Goal: Task Accomplishment & Management: Complete application form

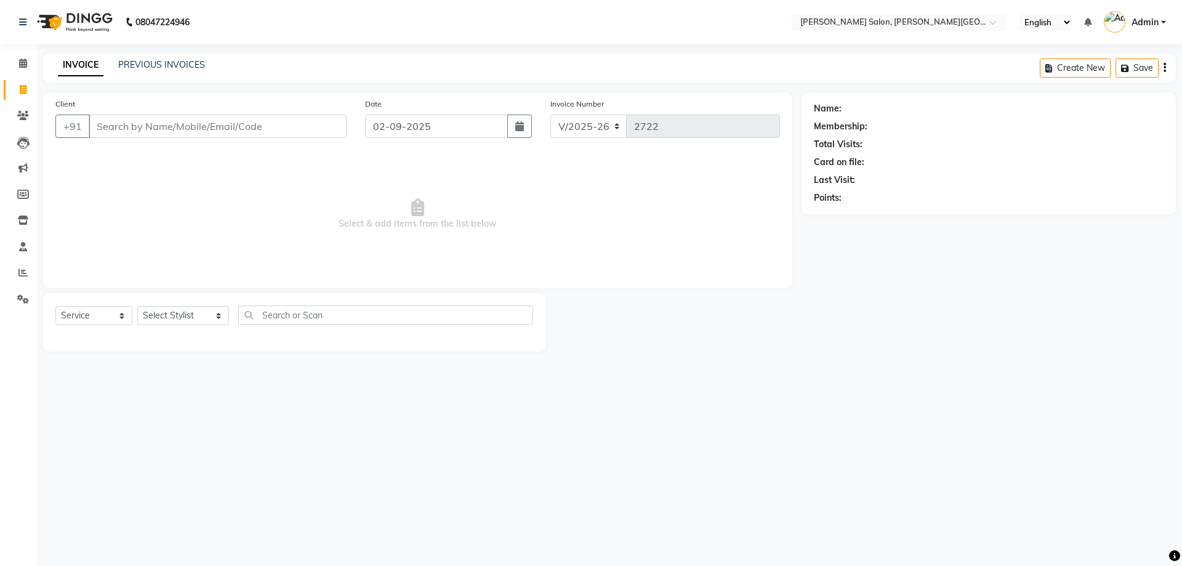
select select "4122"
select select "service"
click at [205, 315] on select "Select Stylist [PERSON_NAME] [PERSON_NAME] [PERSON_NAME] [PERSON_NAME] [PERSON_…" at bounding box center [183, 315] width 92 height 19
select select "85107"
click at [137, 306] on select "Select Stylist [PERSON_NAME] [PERSON_NAME] [PERSON_NAME] [PERSON_NAME] [PERSON_…" at bounding box center [183, 315] width 92 height 19
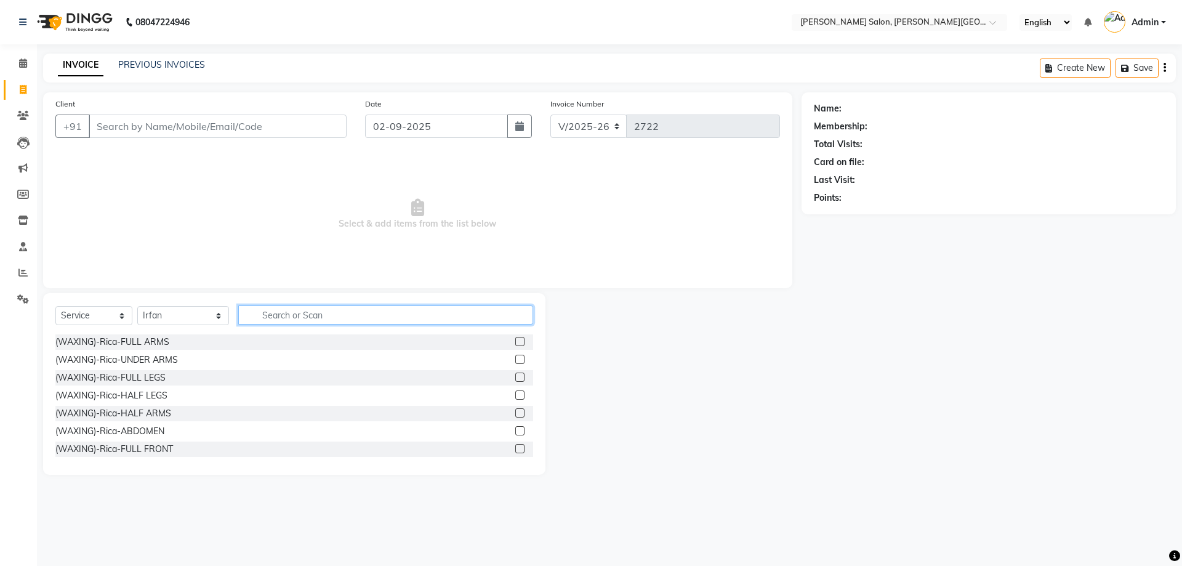
click at [257, 315] on input "text" at bounding box center [385, 314] width 295 height 19
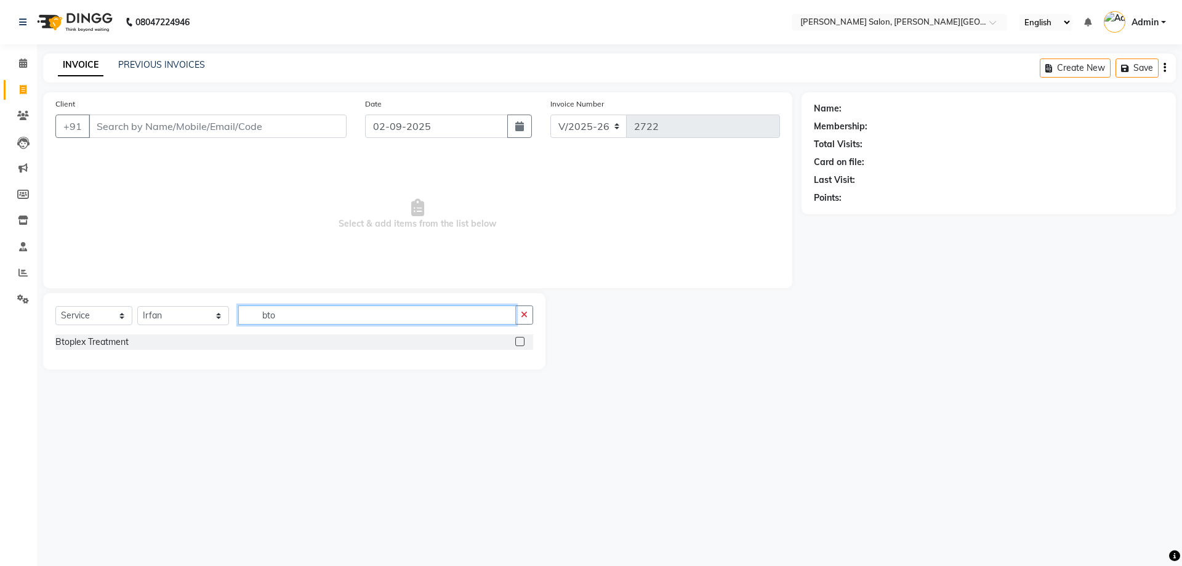
type input "bto"
click at [516, 341] on label at bounding box center [519, 341] width 9 height 9
click at [516, 341] on input "checkbox" at bounding box center [519, 342] width 8 height 8
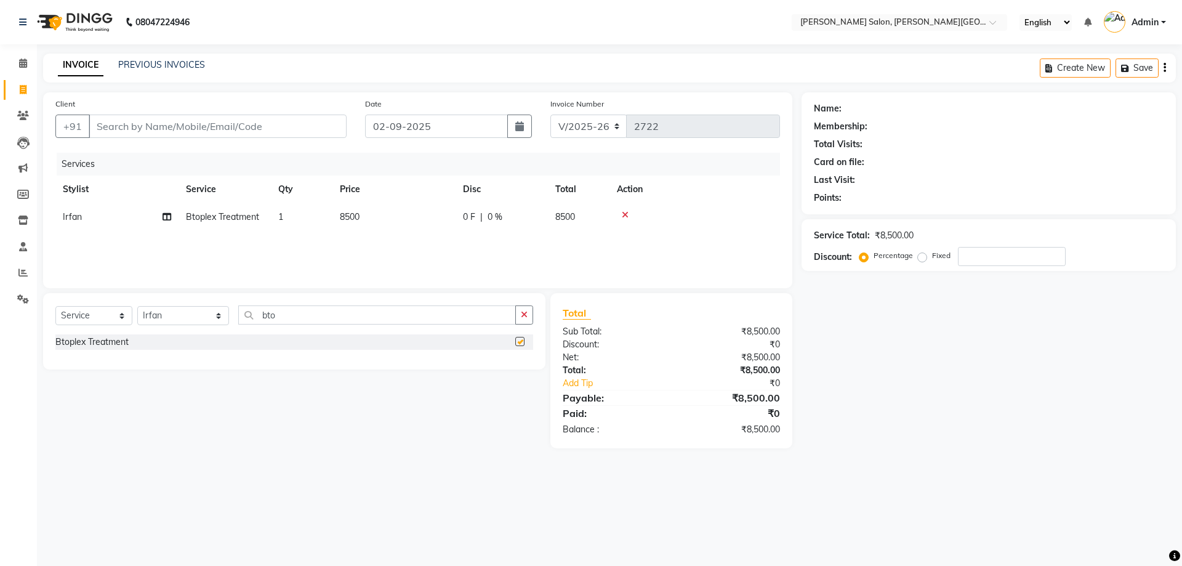
checkbox input "false"
drag, startPoint x: 240, startPoint y: 313, endPoint x: 321, endPoint y: 322, distance: 81.7
click at [321, 322] on input "bto" at bounding box center [377, 314] width 278 height 19
type input "h"
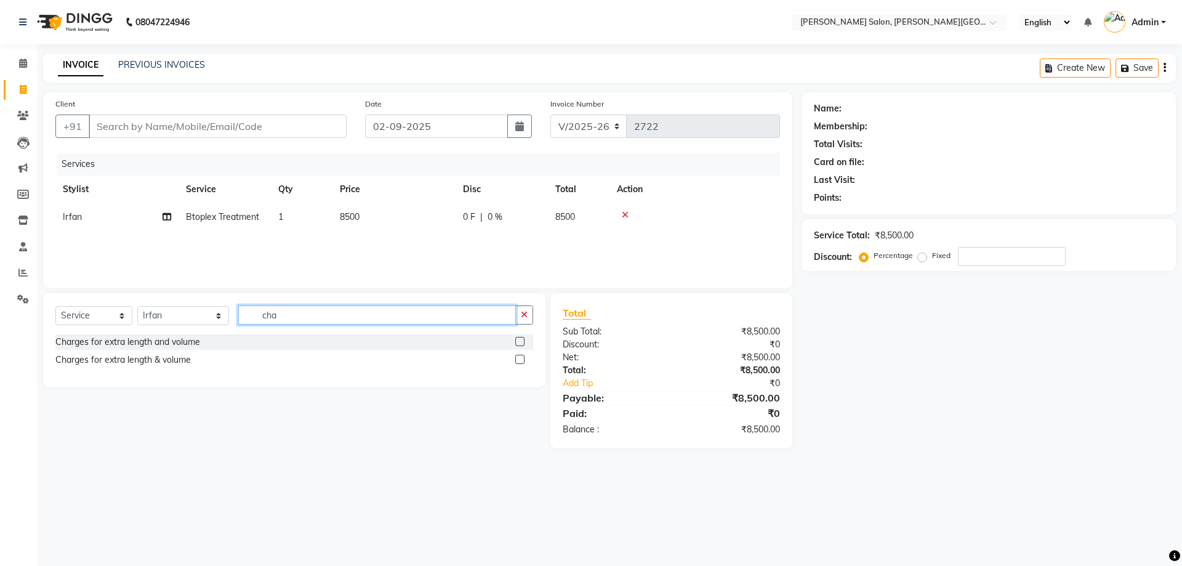
type input "cha"
click at [516, 342] on label at bounding box center [519, 341] width 9 height 9
click at [516, 342] on input "checkbox" at bounding box center [519, 342] width 8 height 8
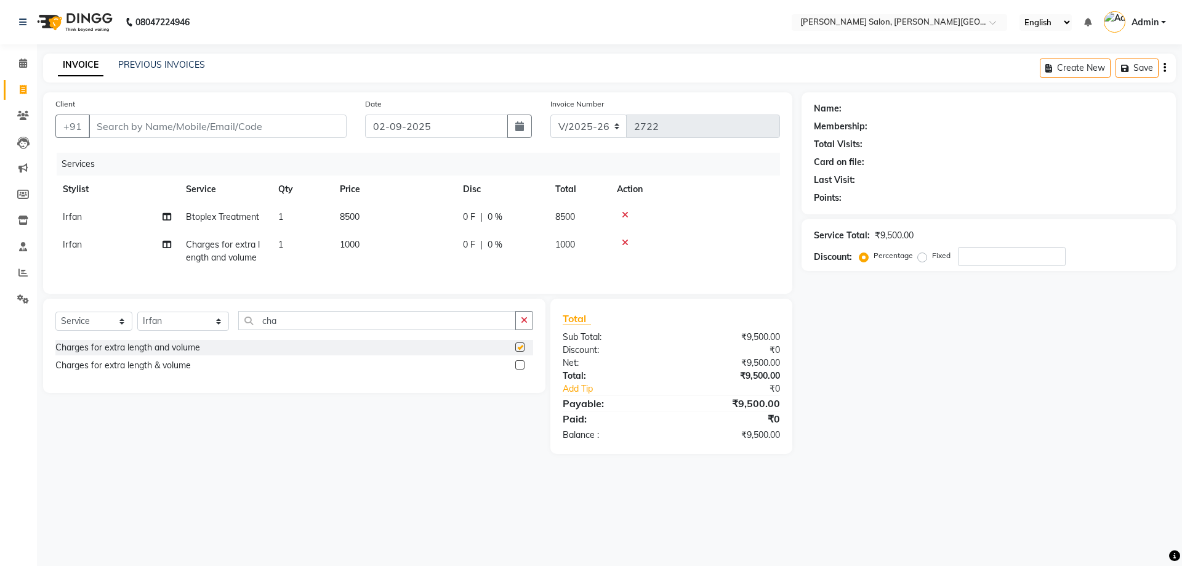
checkbox input "false"
click at [624, 240] on icon at bounding box center [625, 242] width 7 height 9
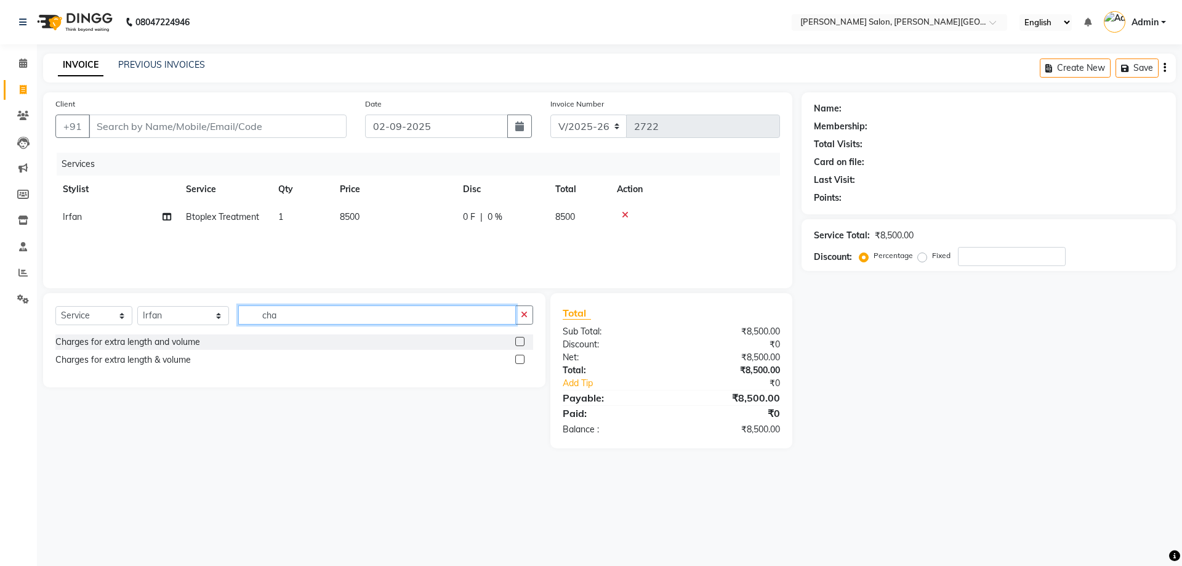
click at [266, 316] on input "cha" at bounding box center [377, 314] width 278 height 19
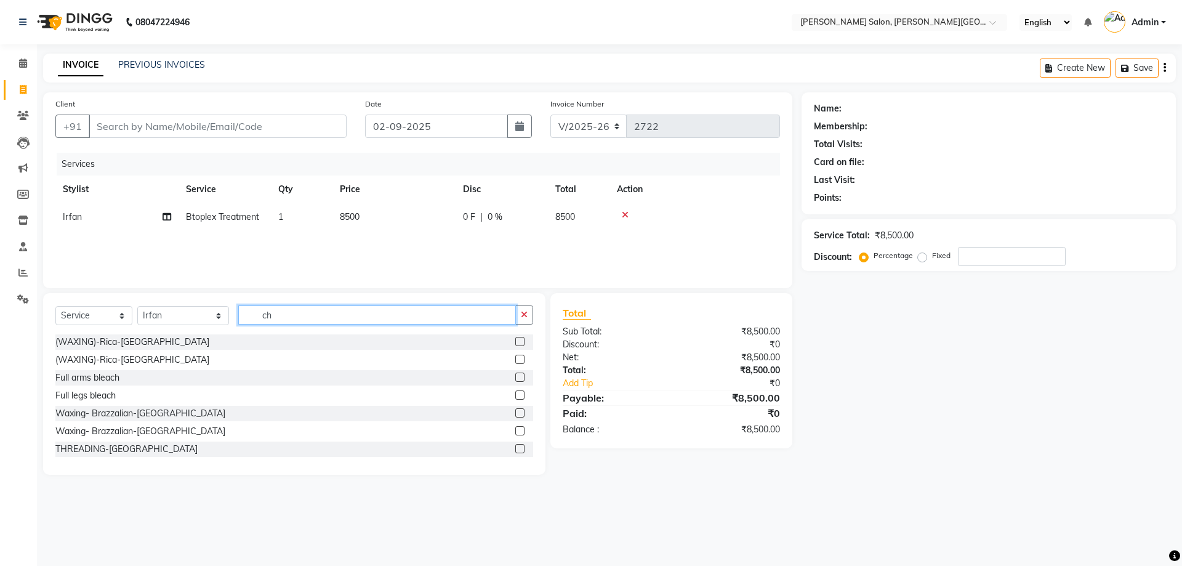
type input "c"
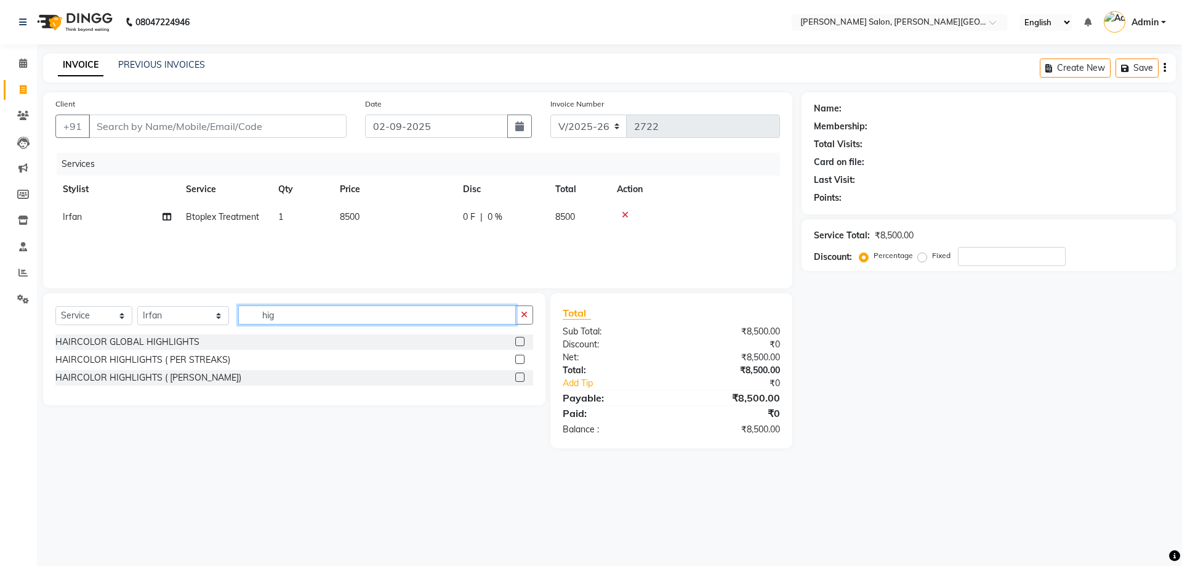
type input "hig"
click at [519, 358] on label at bounding box center [519, 358] width 9 height 9
click at [519, 358] on input "checkbox" at bounding box center [519, 360] width 8 height 8
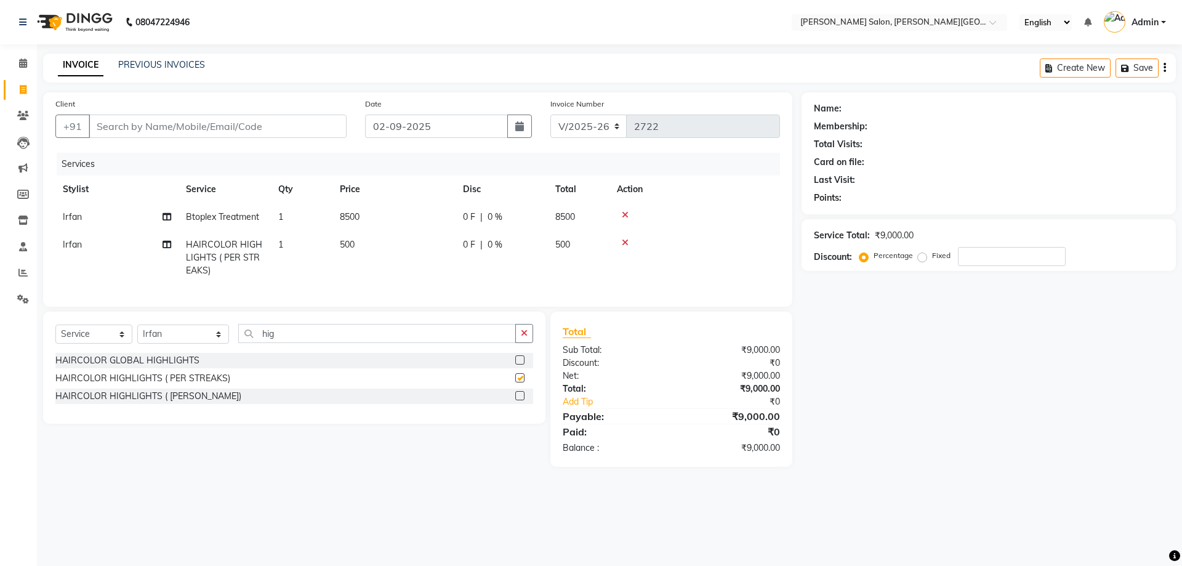
checkbox input "false"
click at [281, 244] on span "1" at bounding box center [280, 244] width 5 height 11
select select "85107"
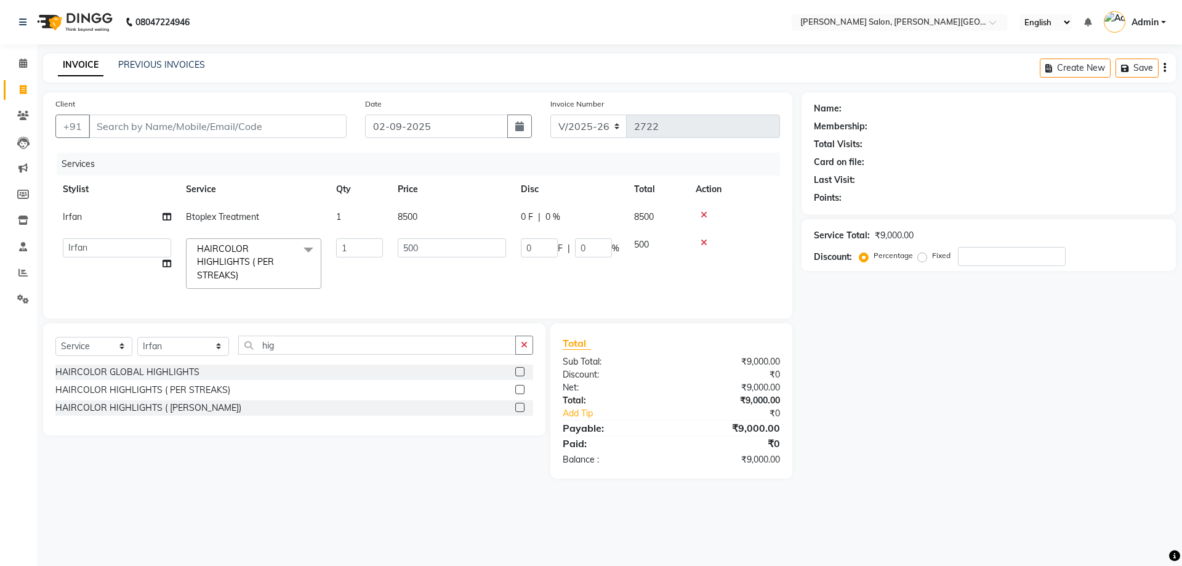
click at [281, 244] on span "HAIRCOLOR HIGHLIGHTS ( PER STREAKS) x" at bounding box center [248, 261] width 108 height 39
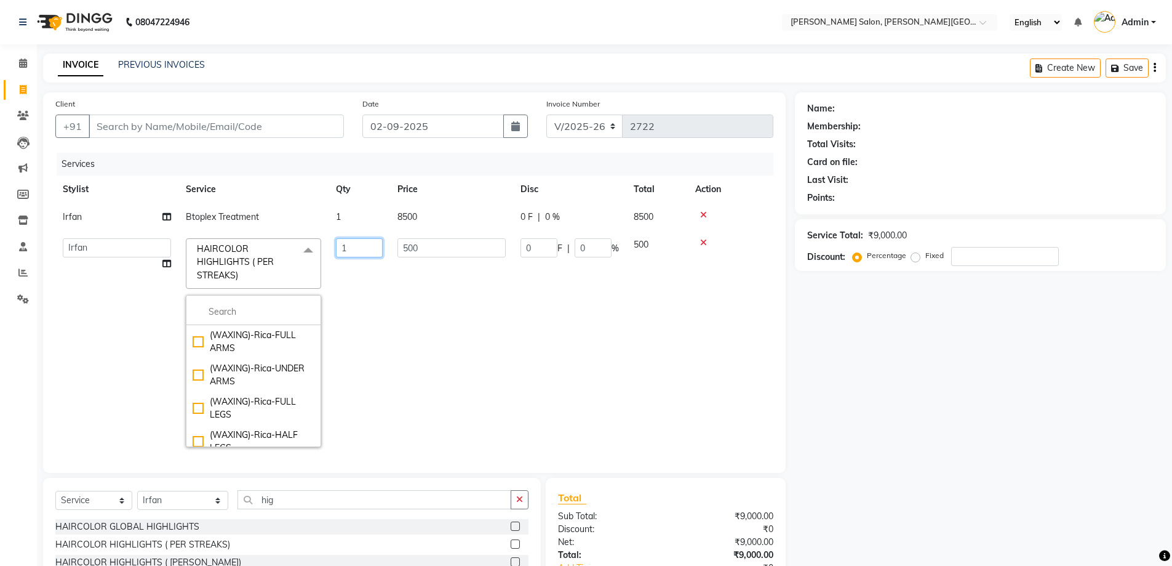
drag, startPoint x: 351, startPoint y: 247, endPoint x: 332, endPoint y: 247, distance: 19.1
click at [332, 247] on td "1" at bounding box center [360, 342] width 62 height 223
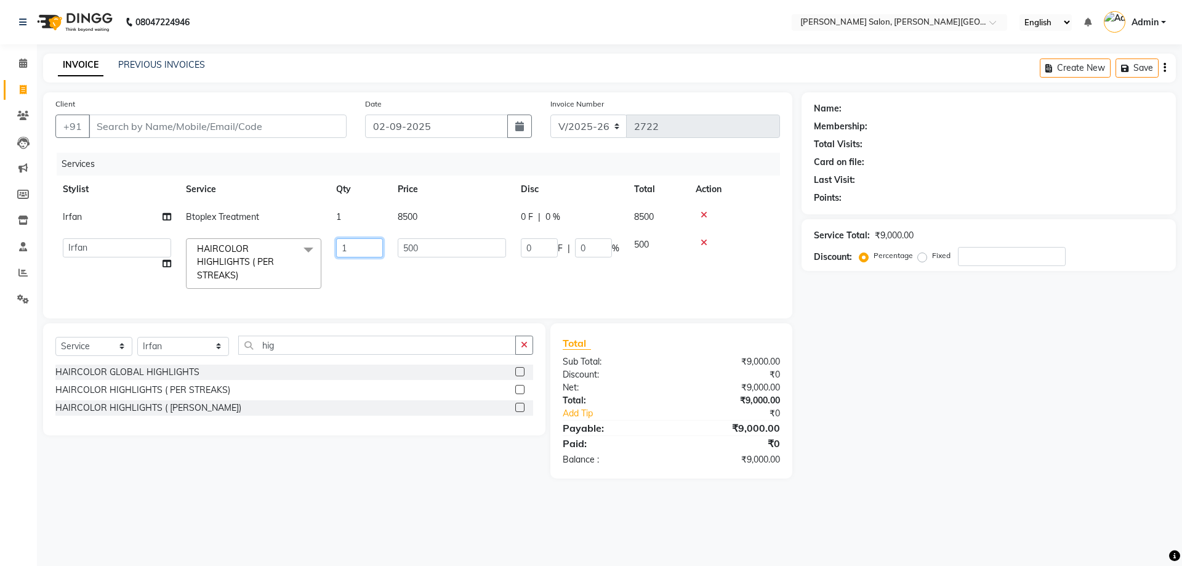
type input "8"
click at [910, 404] on div "Name: Membership: Total Visits: Card on file: Last Visit: Points: Service Total…" at bounding box center [992, 285] width 383 height 386
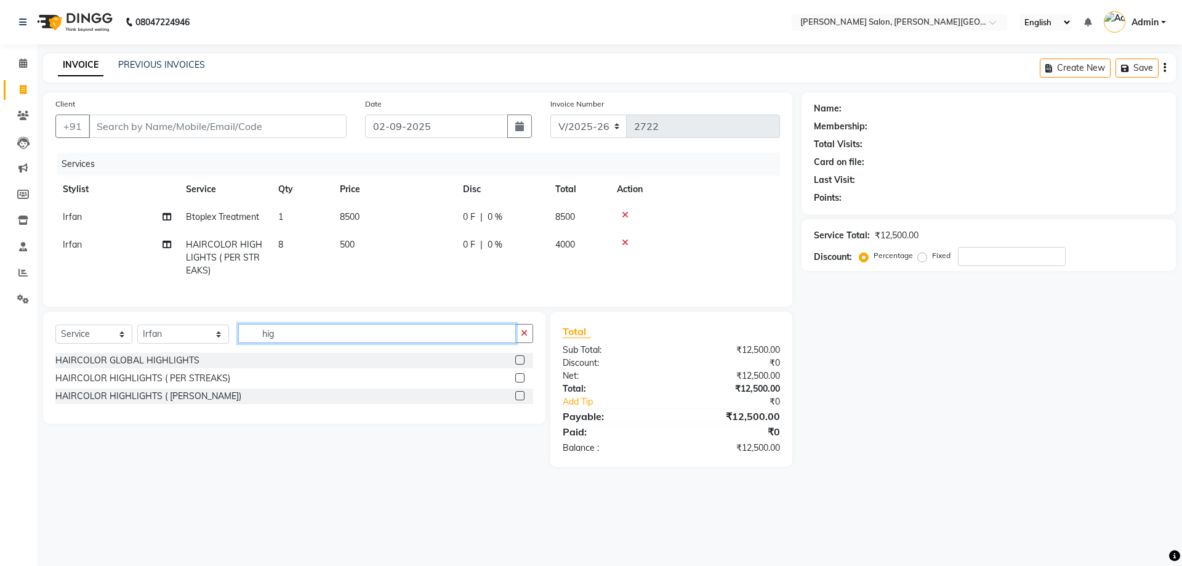
drag, startPoint x: 242, startPoint y: 339, endPoint x: 336, endPoint y: 343, distance: 94.3
click at [336, 343] on input "hig" at bounding box center [377, 333] width 278 height 19
type input "meta"
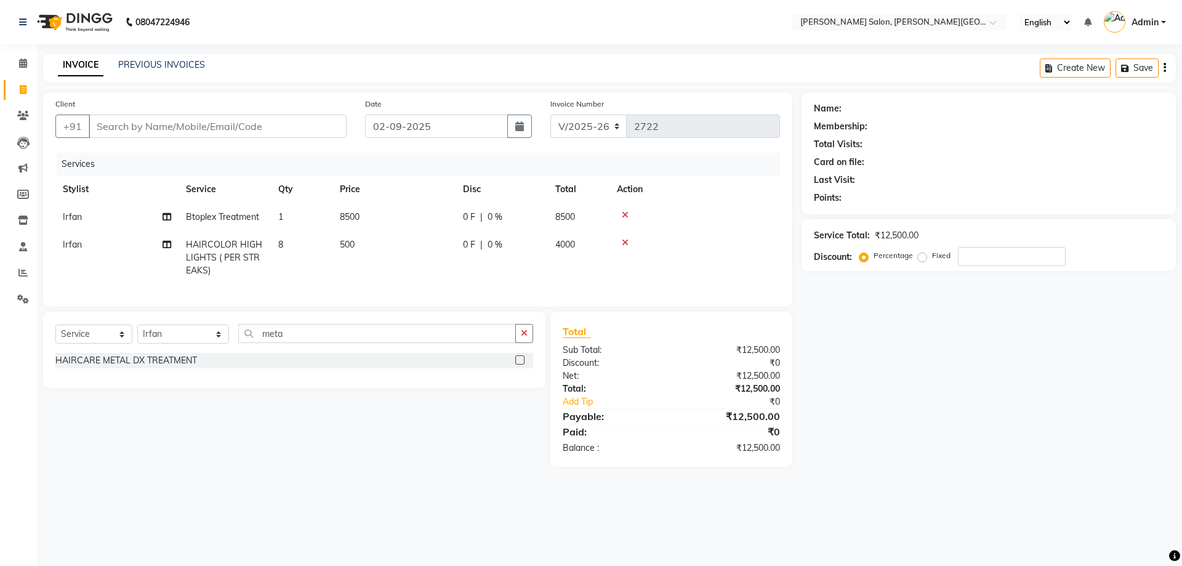
click at [519, 364] on label at bounding box center [519, 359] width 9 height 9
click at [519, 364] on input "checkbox" at bounding box center [519, 360] width 8 height 8
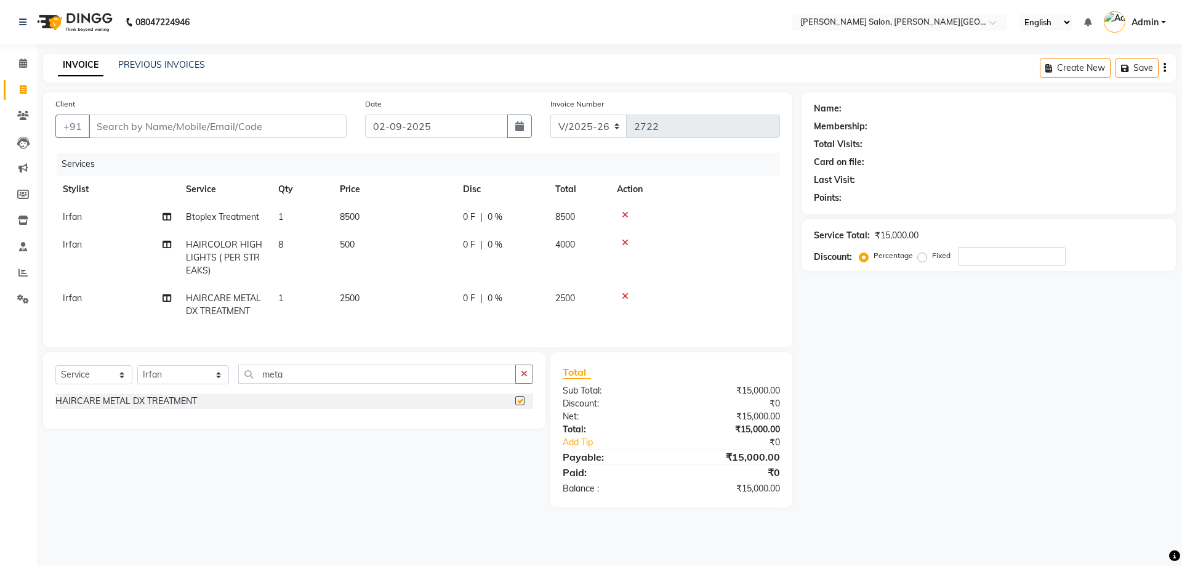
checkbox input "false"
click at [493, 212] on span "0 %" at bounding box center [494, 216] width 15 height 13
select select "85107"
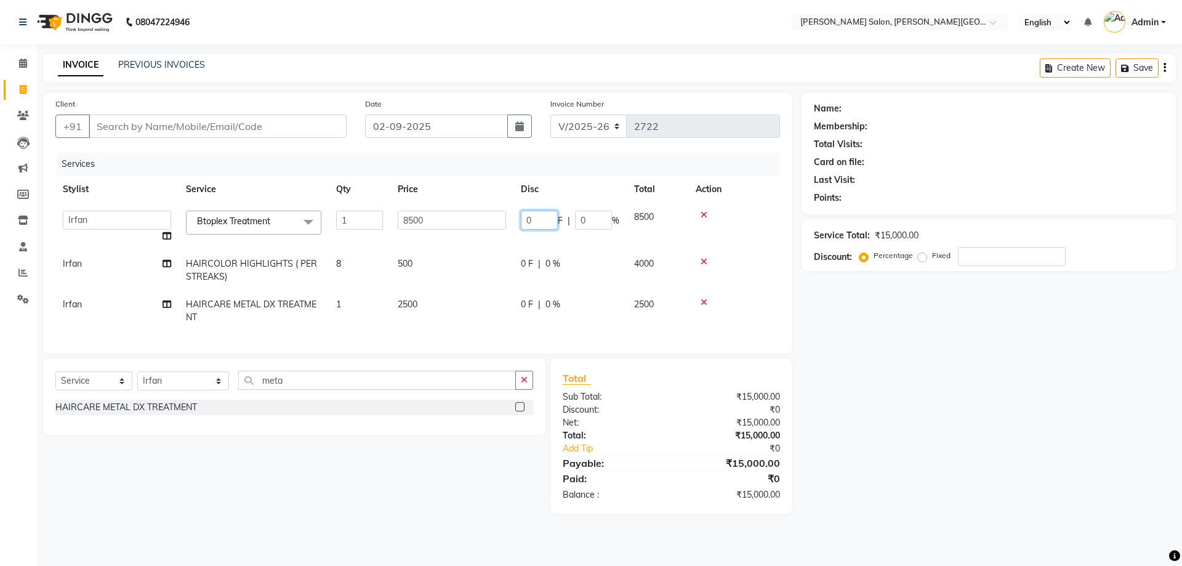
drag, startPoint x: 542, startPoint y: 215, endPoint x: 518, endPoint y: 220, distance: 24.5
click at [518, 220] on td "0 F | 0 %" at bounding box center [569, 226] width 113 height 47
type input "2500"
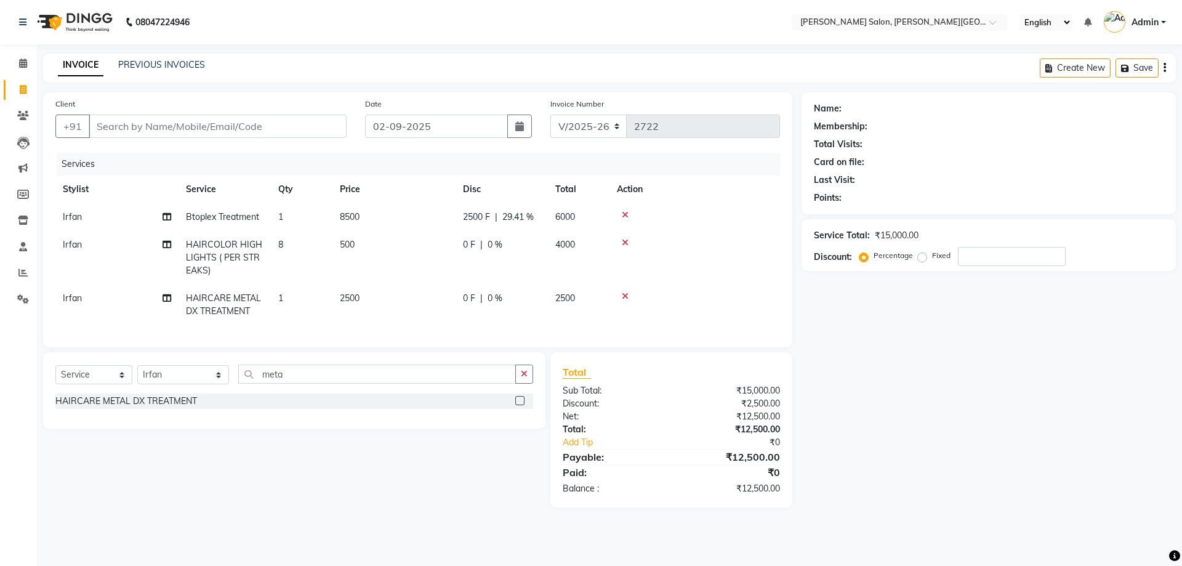
click at [919, 355] on div "Name: Membership: Total Visits: Card on file: Last Visit: Points: Service Total…" at bounding box center [992, 299] width 383 height 415
click at [494, 243] on span "0 %" at bounding box center [494, 244] width 15 height 13
select select "85107"
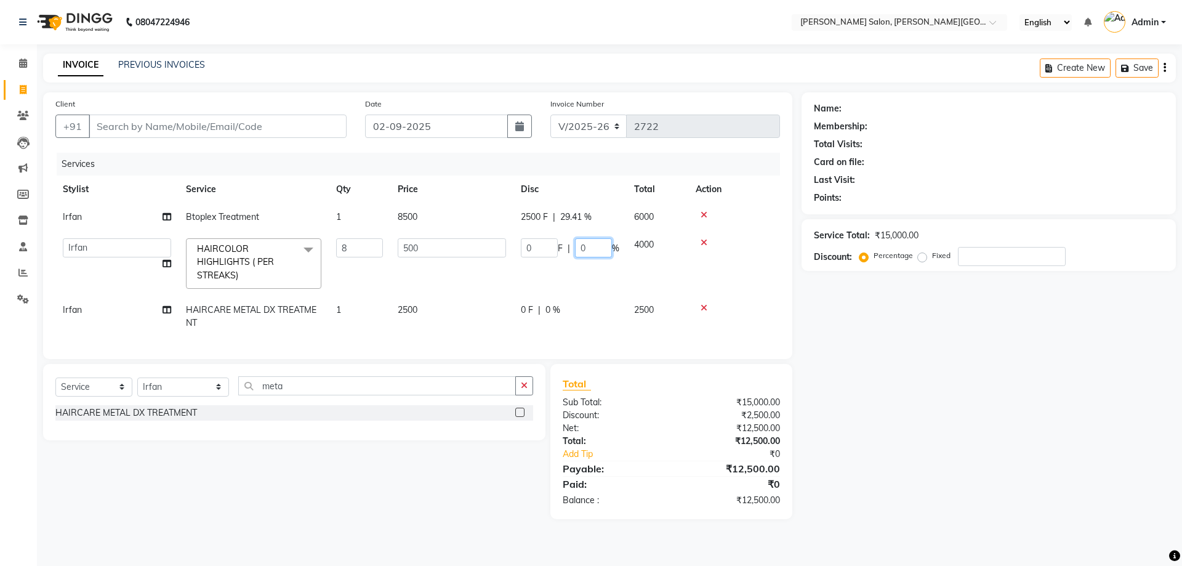
drag, startPoint x: 591, startPoint y: 248, endPoint x: 578, endPoint y: 247, distance: 13.0
click at [578, 247] on input "0" at bounding box center [593, 247] width 37 height 19
type input "20"
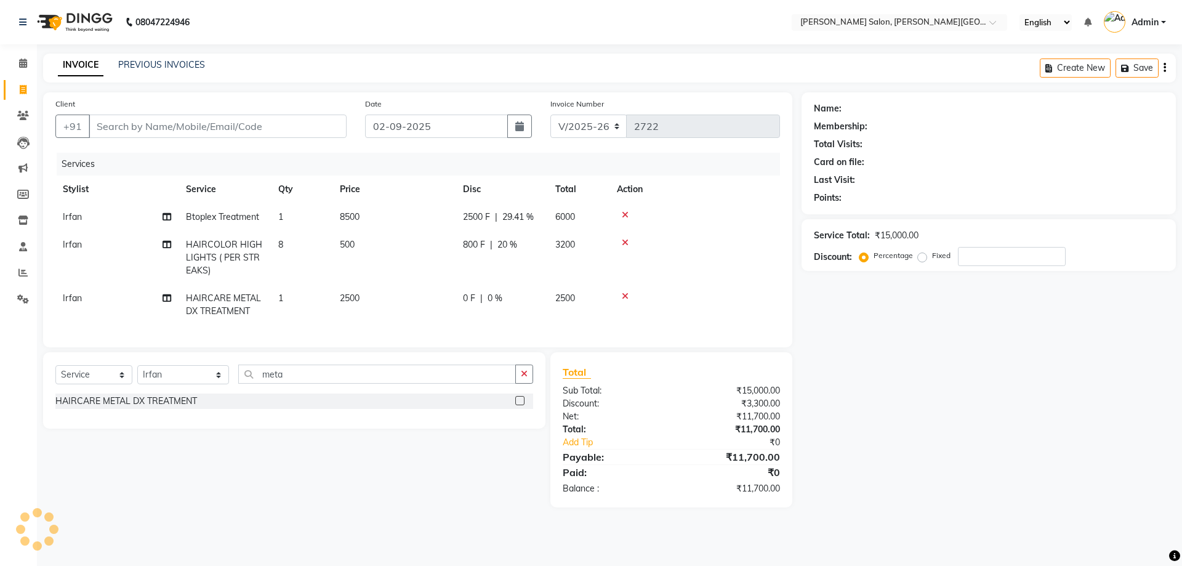
click at [853, 337] on div "Name: Membership: Total Visits: Card on file: Last Visit: Points: Service Total…" at bounding box center [992, 299] width 383 height 415
click at [495, 298] on span "0 %" at bounding box center [494, 298] width 15 height 13
select select "85107"
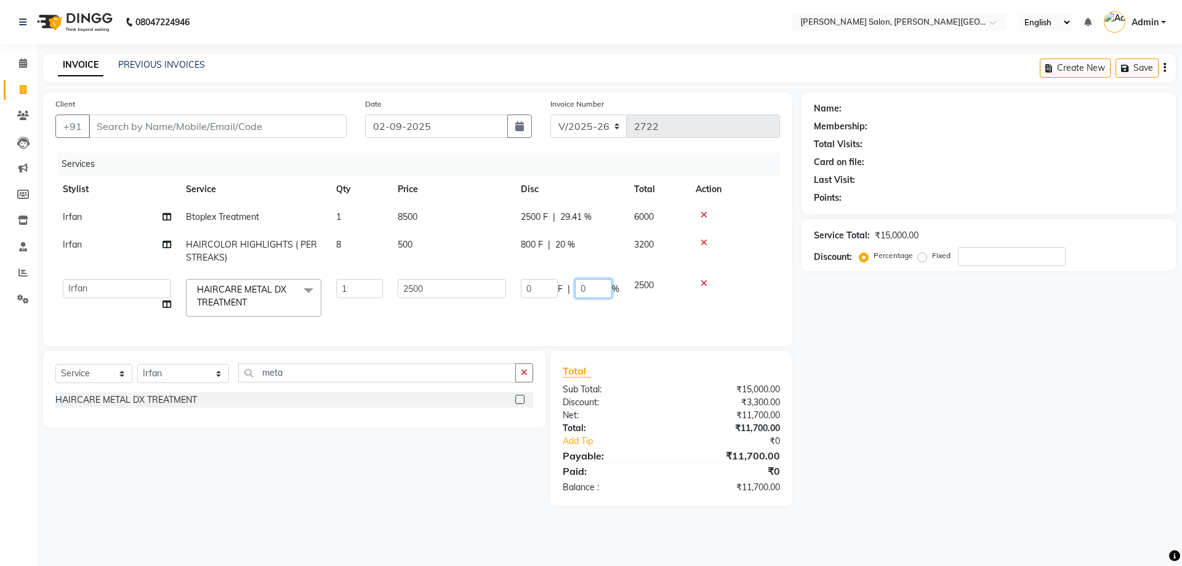
drag, startPoint x: 593, startPoint y: 285, endPoint x: 561, endPoint y: 289, distance: 32.2
click at [561, 289] on div "0 F | 0 %" at bounding box center [570, 288] width 98 height 19
type input "20"
click at [891, 386] on div "Name: Membership: Total Visits: Card on file: Last Visit: Points: Service Total…" at bounding box center [992, 299] width 383 height 414
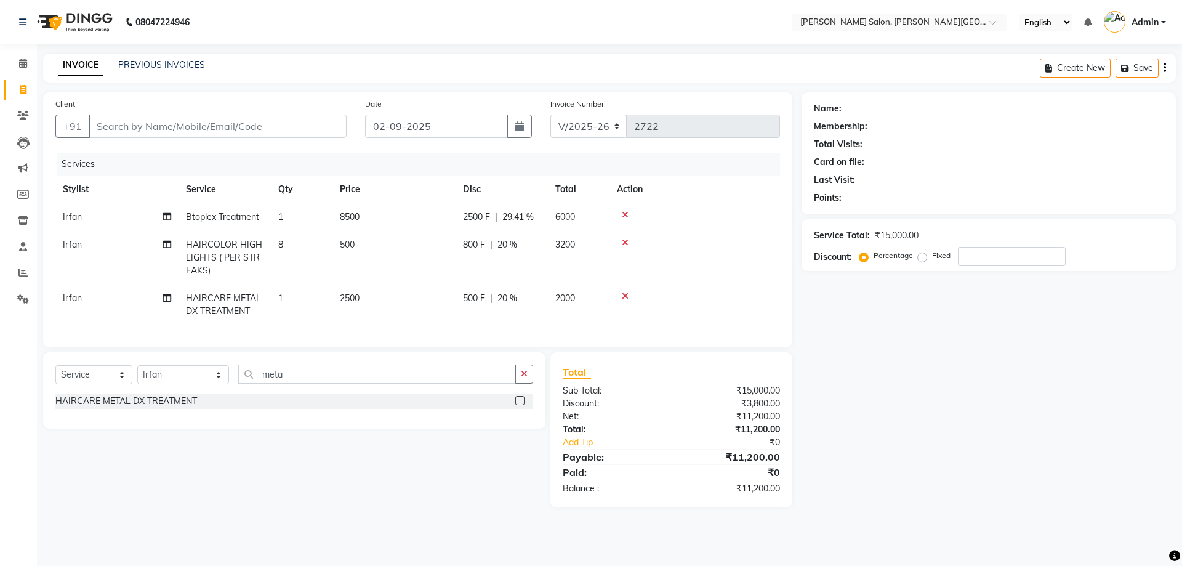
click at [483, 213] on span "2500 F" at bounding box center [476, 216] width 27 height 13
select select "85107"
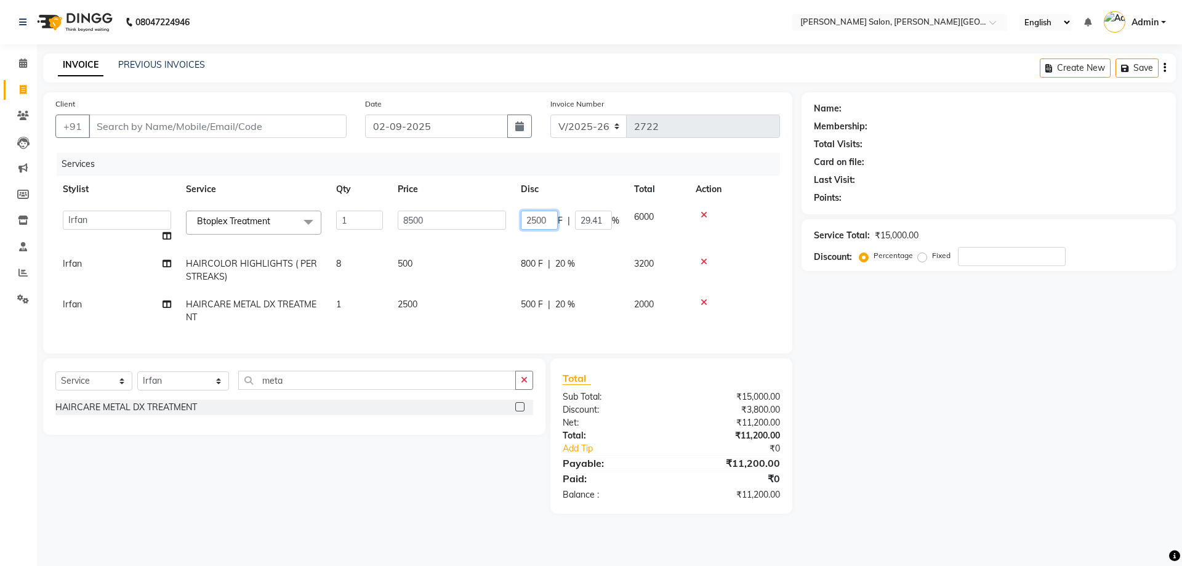
drag, startPoint x: 553, startPoint y: 219, endPoint x: 499, endPoint y: 224, distance: 54.4
click at [501, 224] on tr "[PERSON_NAME] [PERSON_NAME] [PERSON_NAME] [PERSON_NAME] [PERSON_NAME] Disha Kum…" at bounding box center [417, 226] width 724 height 47
type input "3000"
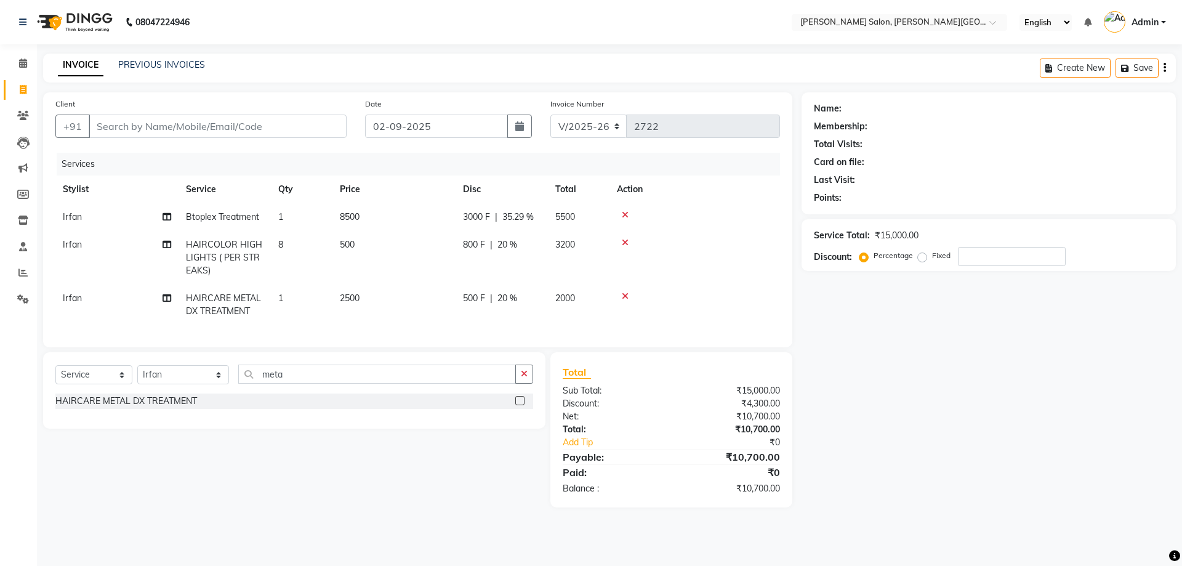
click at [862, 398] on div "Name: Membership: Total Visits: Card on file: Last Visit: Points: Service Total…" at bounding box center [992, 299] width 383 height 415
drag, startPoint x: 480, startPoint y: 243, endPoint x: 452, endPoint y: 241, distance: 28.4
click at [452, 241] on tr "[PERSON_NAME] HAIRCOLOR HIGHLIGHTS ( PER STREAKS) 8 500 800 F | 20 % 3200" at bounding box center [417, 258] width 724 height 54
click at [289, 241] on td "8" at bounding box center [302, 258] width 62 height 54
select select "85107"
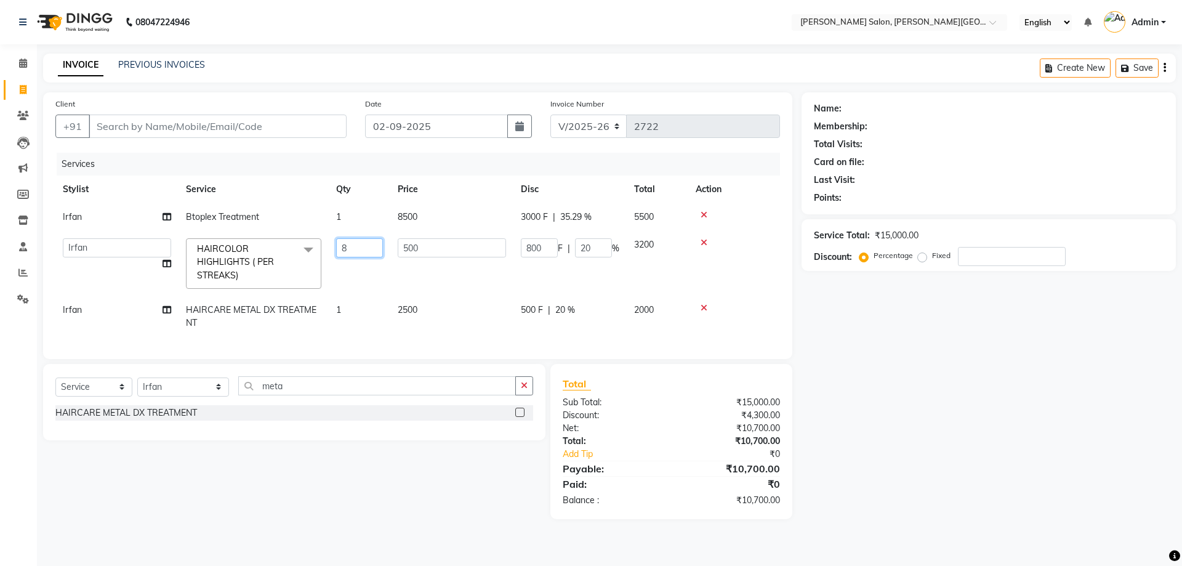
drag, startPoint x: 347, startPoint y: 247, endPoint x: 335, endPoint y: 247, distance: 11.7
click at [335, 247] on td "8" at bounding box center [360, 263] width 62 height 65
type input "6"
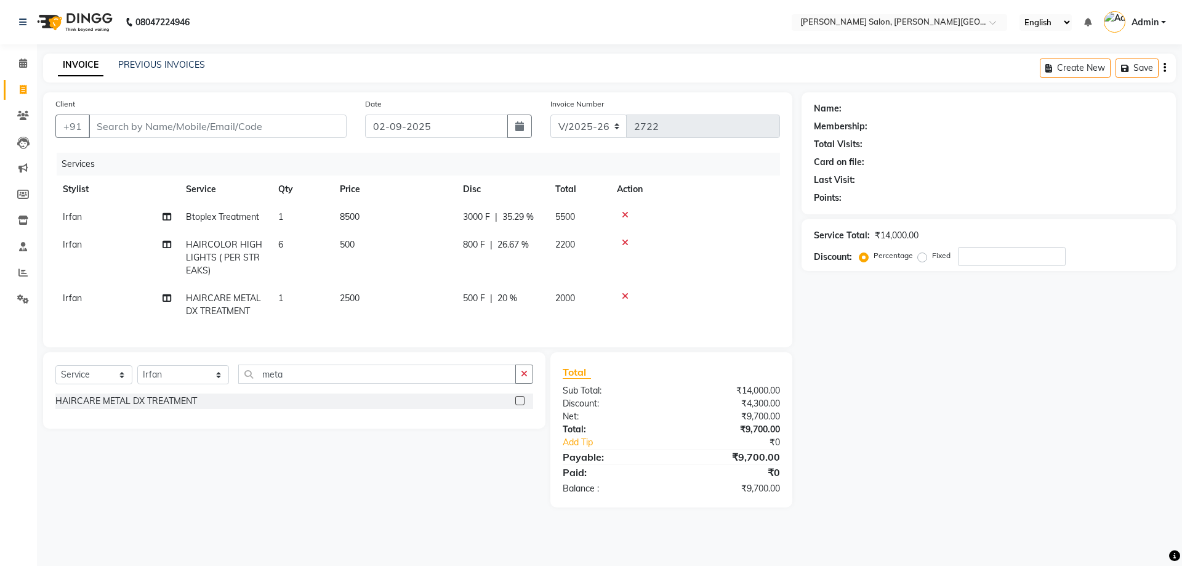
click at [511, 242] on span "26.67 %" at bounding box center [512, 244] width 31 height 13
select select "85107"
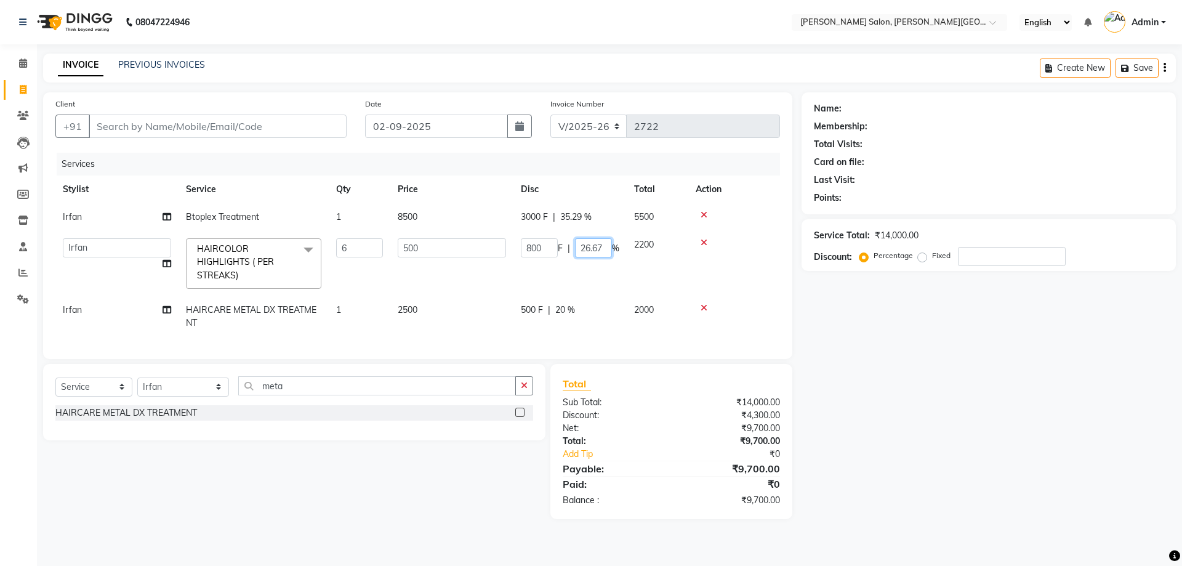
drag, startPoint x: 604, startPoint y: 247, endPoint x: 572, endPoint y: 244, distance: 31.5
click at [572, 244] on div "800 F | 26.67 %" at bounding box center [570, 247] width 98 height 19
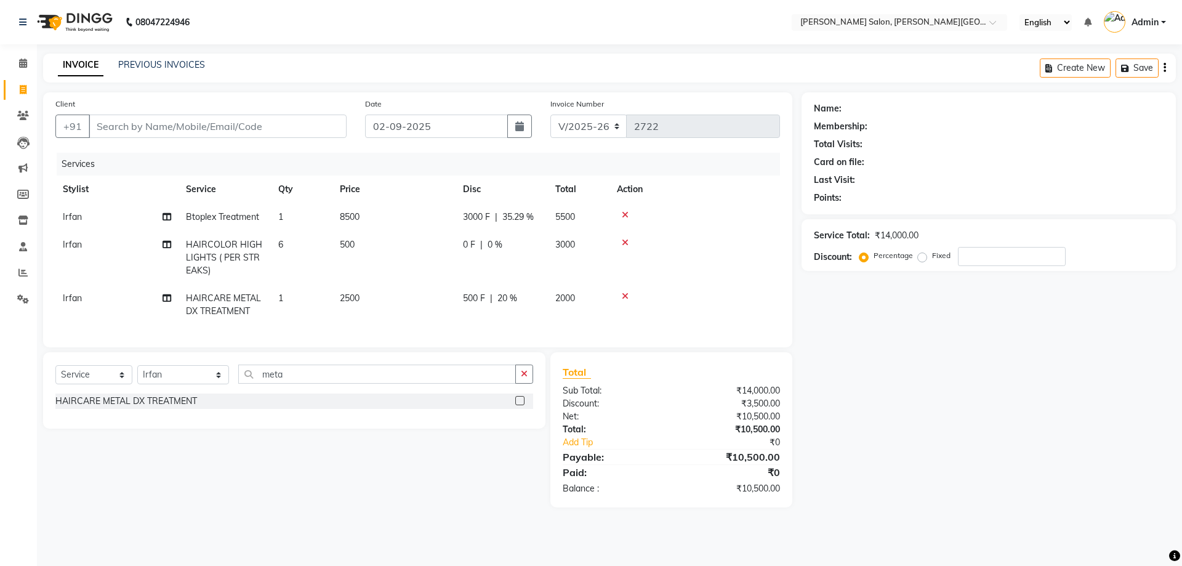
click at [878, 339] on div "Name: Membership: Total Visits: Card on file: Last Visit: Points: Service Total…" at bounding box center [992, 299] width 383 height 415
drag, startPoint x: 485, startPoint y: 216, endPoint x: 454, endPoint y: 212, distance: 31.7
click at [454, 212] on tr "[PERSON_NAME] Btoplex Treatment 1 8500 3000 F | 35.29 % 5500" at bounding box center [417, 217] width 724 height 28
click at [463, 218] on span "3000 F" at bounding box center [476, 216] width 27 height 13
select select "85107"
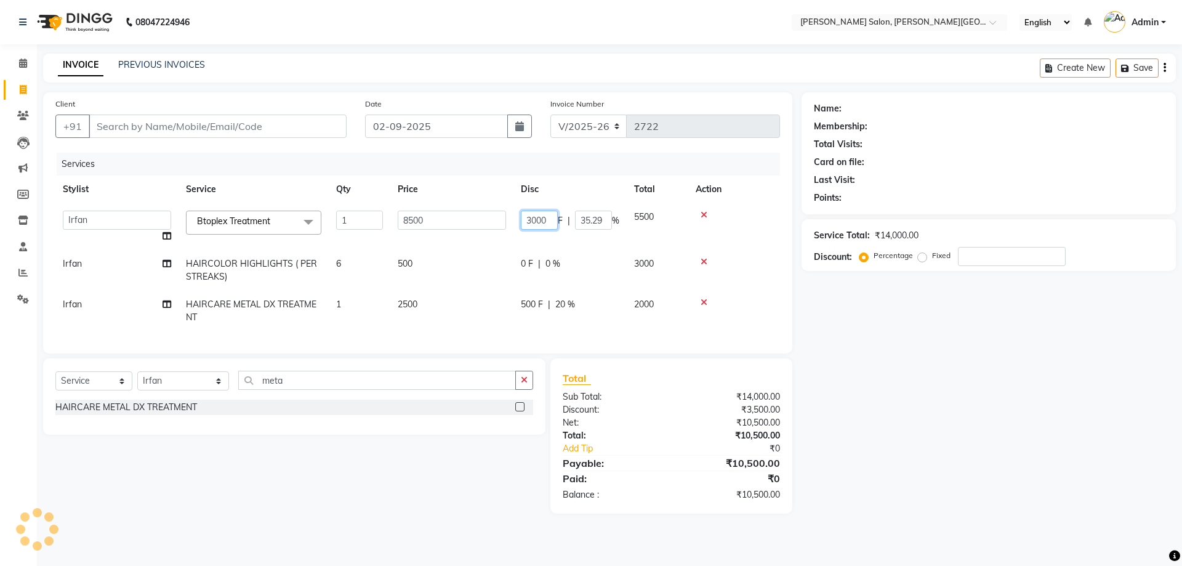
drag, startPoint x: 548, startPoint y: 215, endPoint x: 516, endPoint y: 223, distance: 32.5
click at [518, 223] on td "3000 F | 35.29 %" at bounding box center [569, 226] width 113 height 47
type input "3500"
click at [869, 347] on div "Name: Membership: Total Visits: Card on file: Last Visit: Points: Service Total…" at bounding box center [992, 302] width 383 height 421
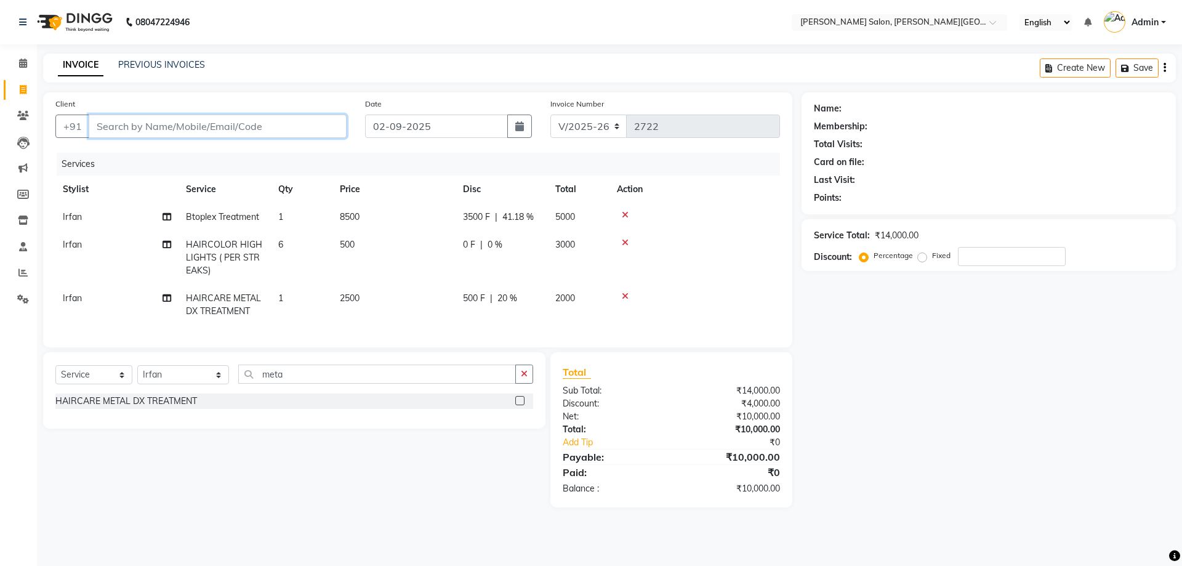
click at [164, 125] on input "Client" at bounding box center [218, 125] width 258 height 23
type input "7"
type input "0"
type input "7060664619"
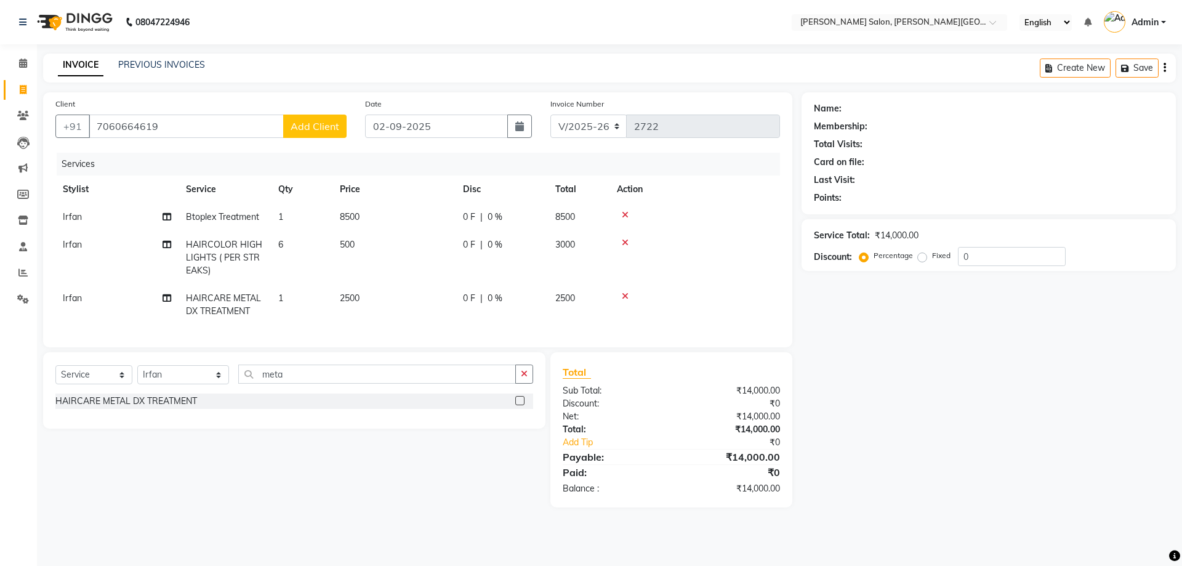
click at [318, 125] on span "Add Client" at bounding box center [314, 126] width 49 height 12
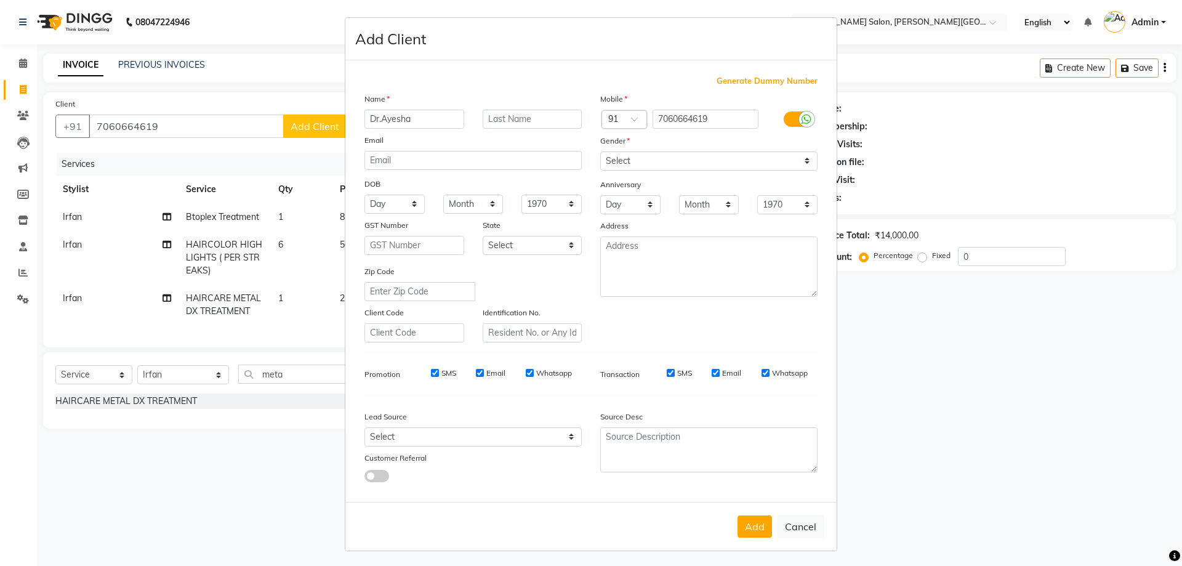
type input "Dr.Ayesha"
click at [804, 164] on select "Select [DEMOGRAPHIC_DATA] [DEMOGRAPHIC_DATA] Other Prefer Not To Say" at bounding box center [708, 160] width 217 height 19
select select "[DEMOGRAPHIC_DATA]"
click at [600, 151] on select "Select [DEMOGRAPHIC_DATA] [DEMOGRAPHIC_DATA] Other Prefer Not To Say" at bounding box center [708, 160] width 217 height 19
click at [748, 524] on button "Add" at bounding box center [754, 526] width 34 height 22
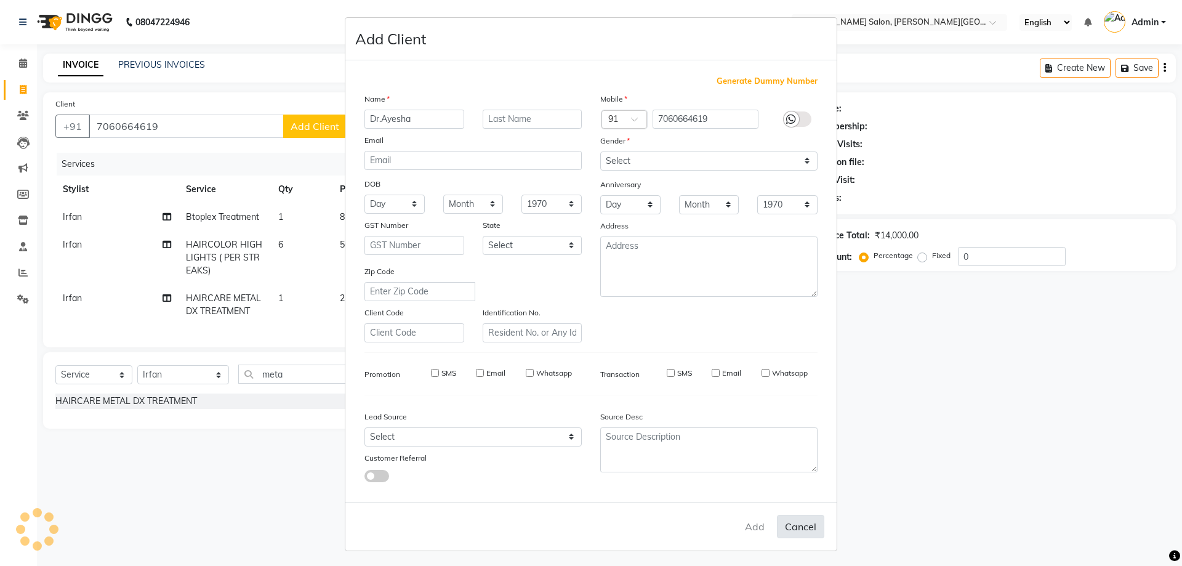
select select
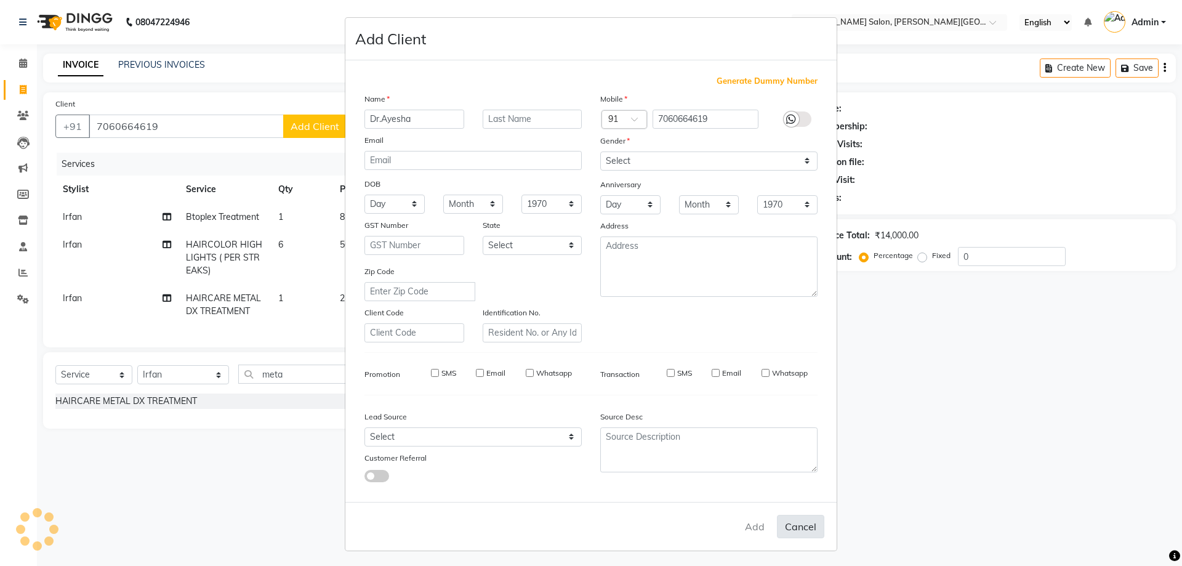
select select
checkbox input "false"
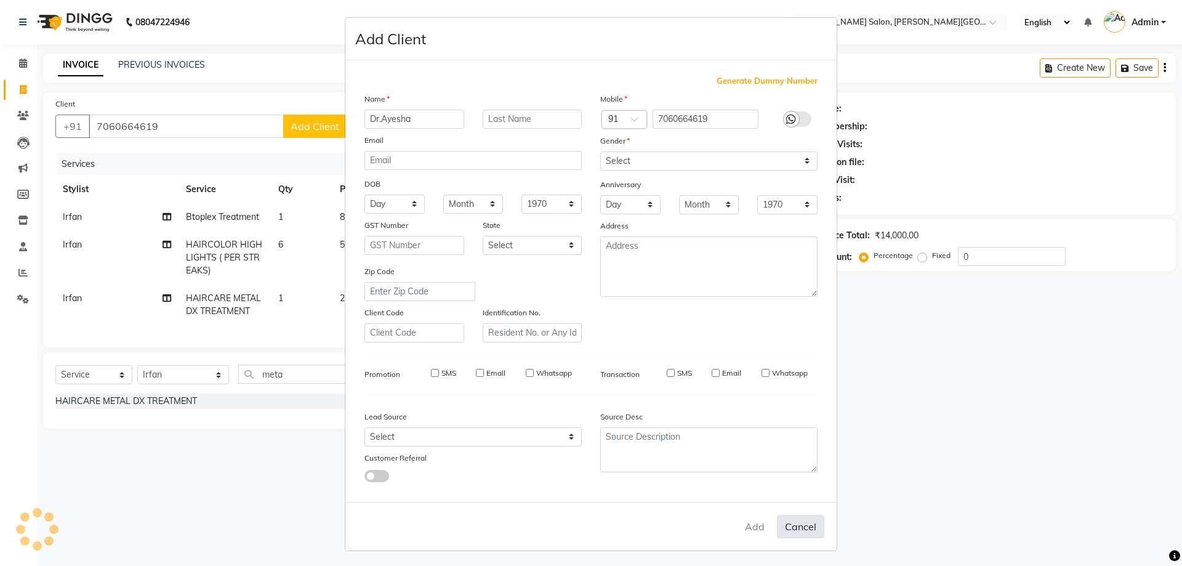
checkbox input "false"
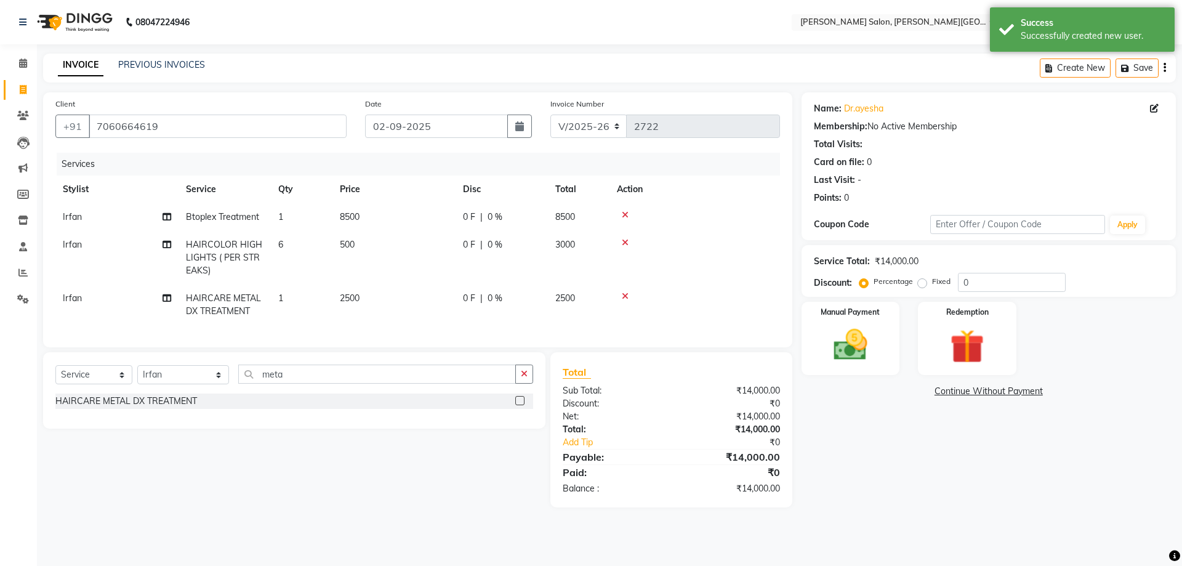
click at [476, 215] on div "0 F | 0 %" at bounding box center [502, 216] width 78 height 13
select select "85107"
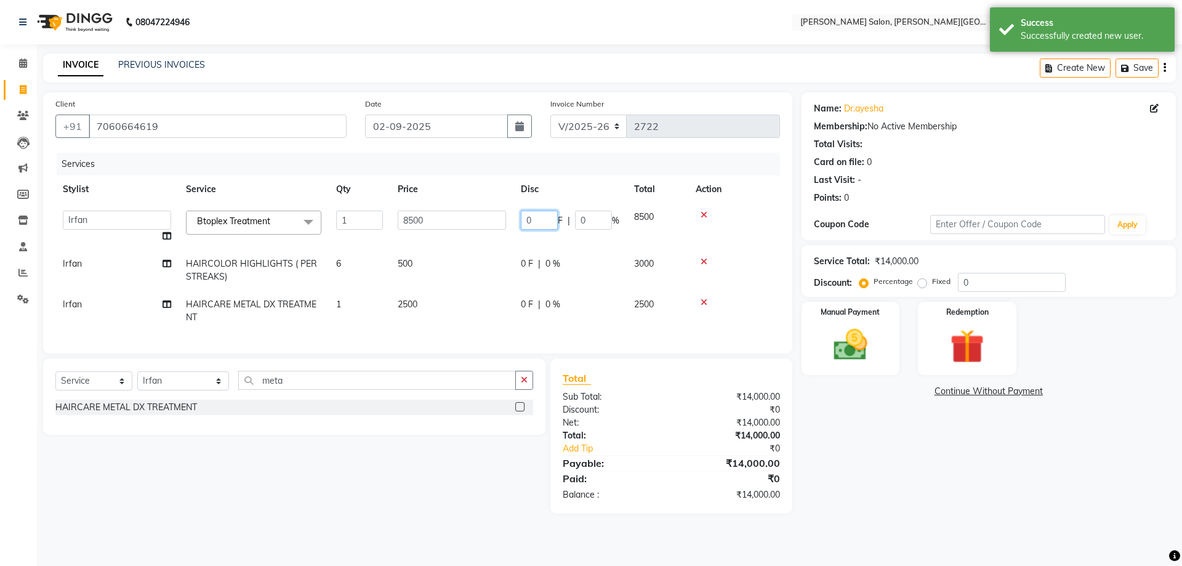
drag, startPoint x: 541, startPoint y: 218, endPoint x: 512, endPoint y: 219, distance: 29.0
click at [513, 219] on td "0 F | 0 %" at bounding box center [569, 226] width 113 height 47
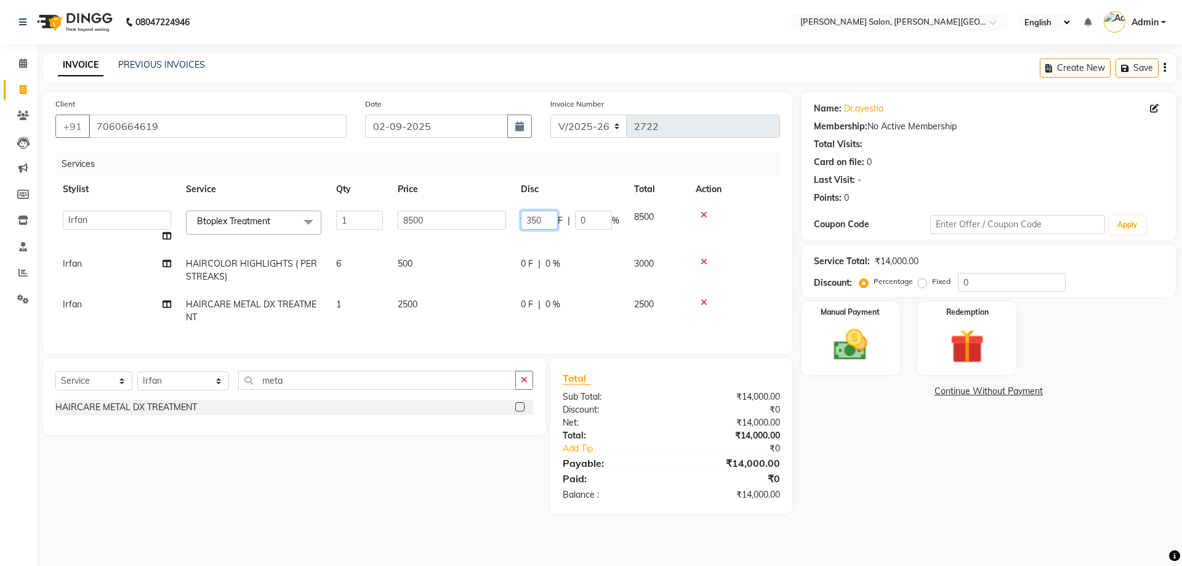
type input "3500"
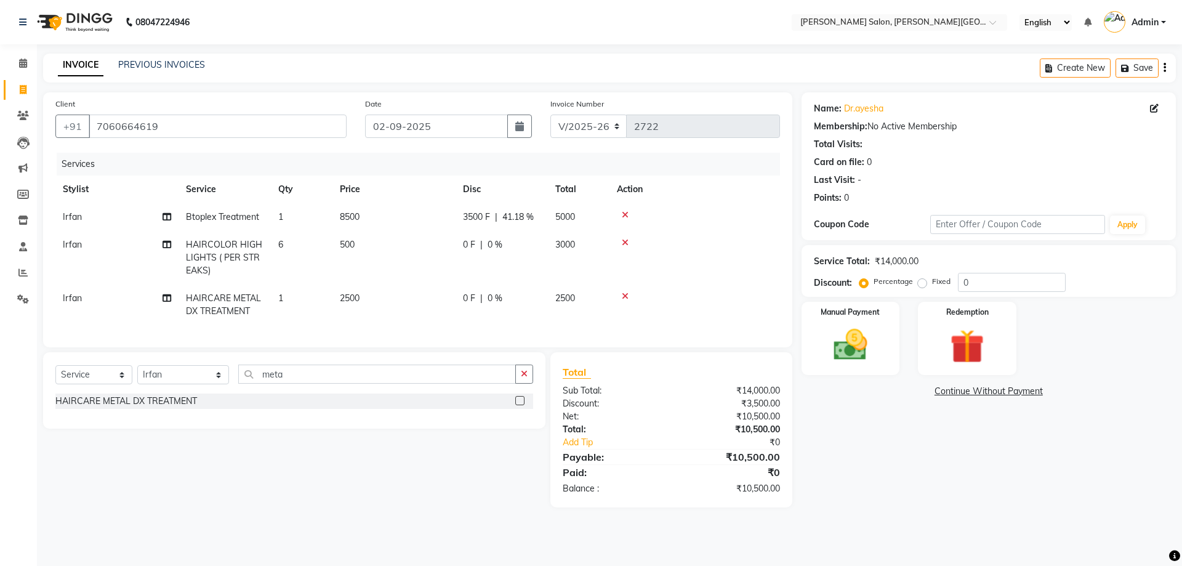
click at [550, 303] on tr "[PERSON_NAME] HAIRCARE METAL DX TREATMENT 1 2500 0 F | 0 % 2500" at bounding box center [417, 304] width 724 height 41
click at [494, 294] on span "0 %" at bounding box center [494, 298] width 15 height 13
select select "85107"
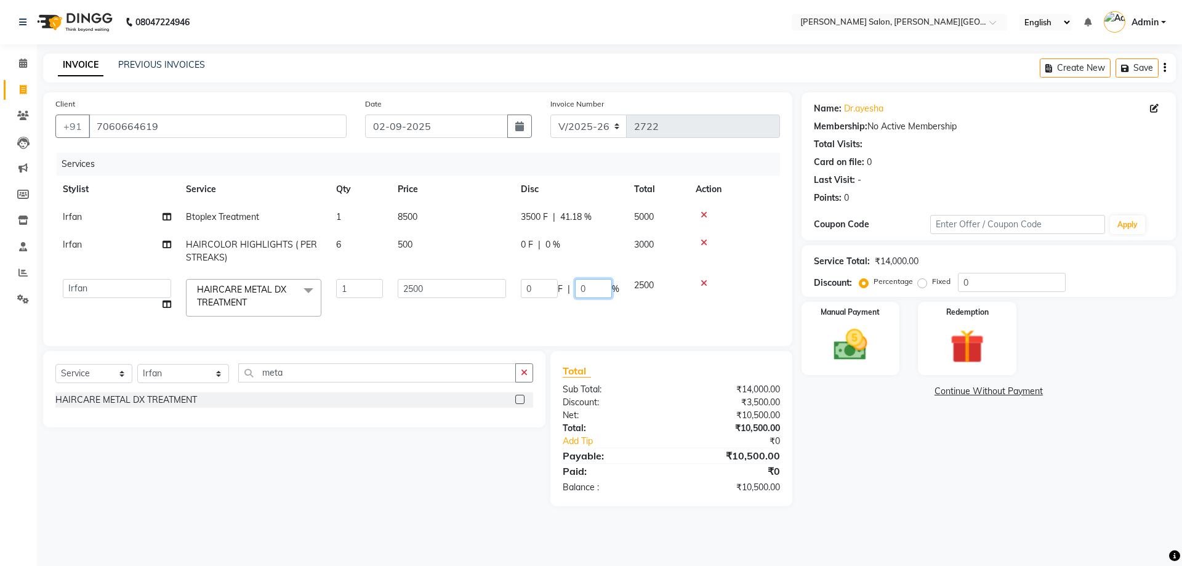
drag, startPoint x: 596, startPoint y: 289, endPoint x: 573, endPoint y: 289, distance: 23.4
click at [573, 289] on div "0 F | 0 %" at bounding box center [570, 288] width 98 height 19
type input "20"
click at [852, 431] on div "Name: Dr.ayesha Membership: No Active Membership Total Visits: Card on file: 0 …" at bounding box center [992, 299] width 383 height 414
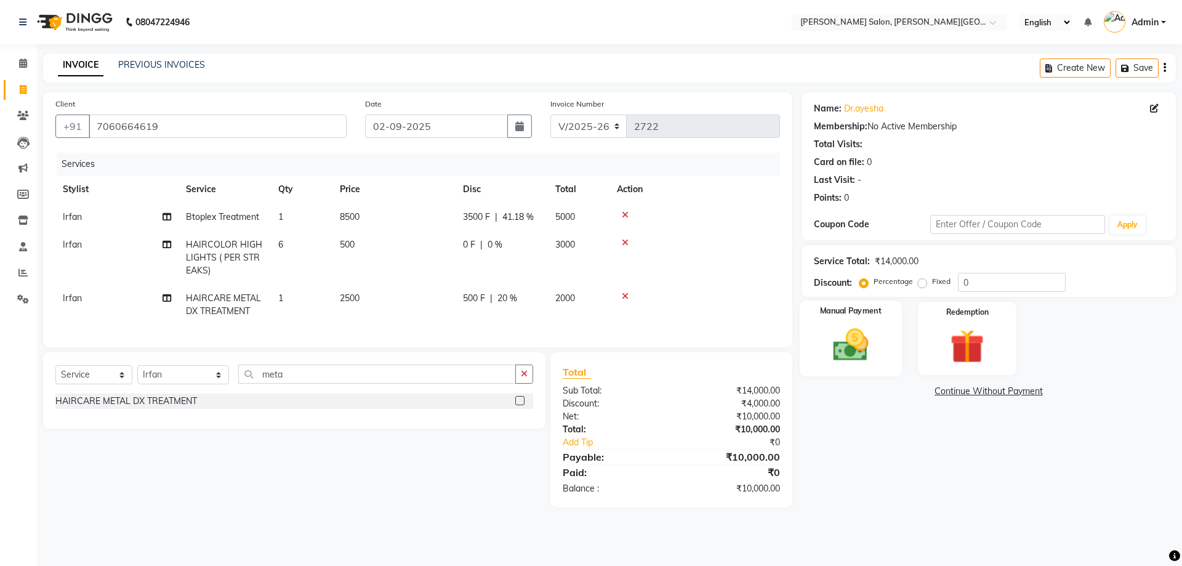
click at [850, 352] on img at bounding box center [850, 344] width 57 height 41
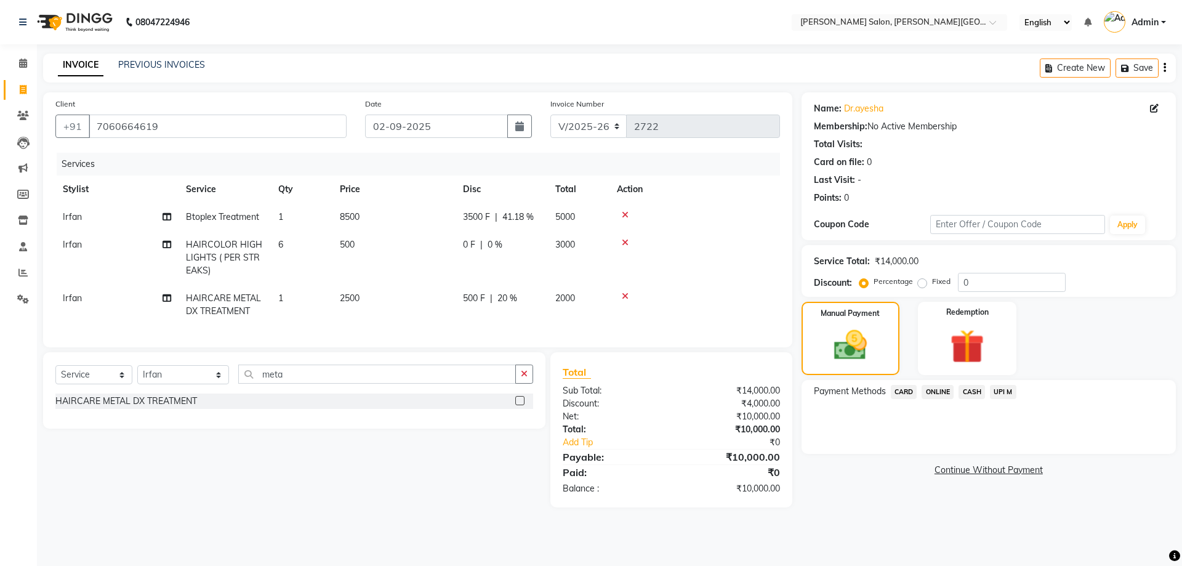
click at [998, 391] on span "UPI M" at bounding box center [1003, 392] width 26 height 14
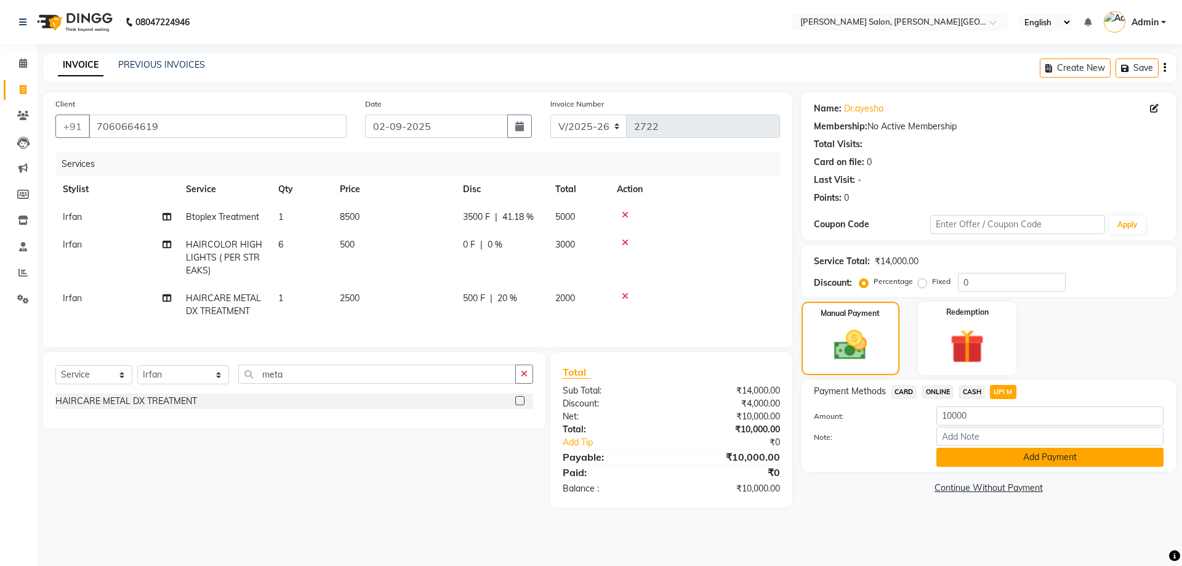
click at [1043, 456] on button "Add Payment" at bounding box center [1049, 456] width 227 height 19
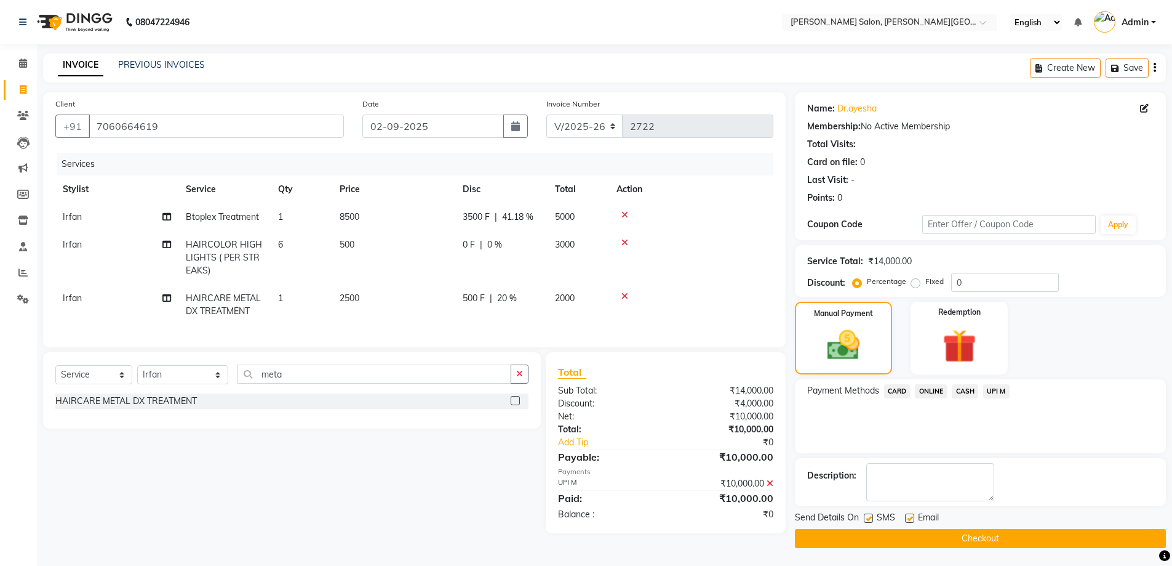
click at [983, 537] on button "Checkout" at bounding box center [980, 538] width 371 height 19
